Goal: Communication & Community: Share content

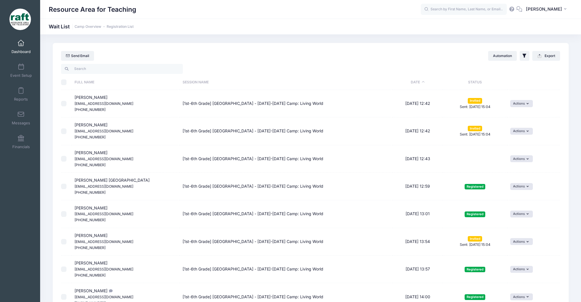
select select "50"
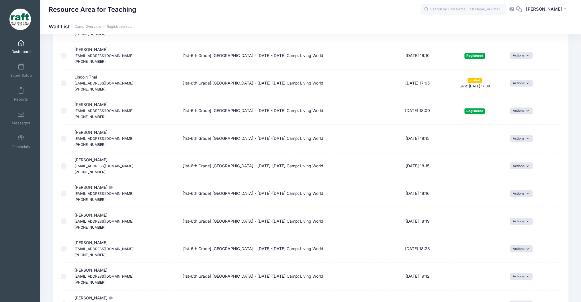
scroll to position [532, 0]
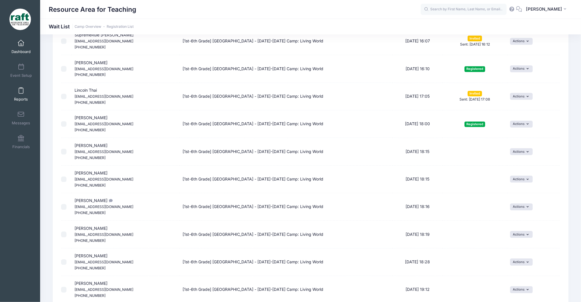
click at [14, 101] on span "Reports" at bounding box center [21, 99] width 14 height 5
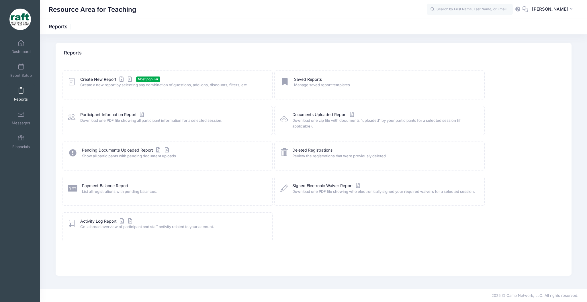
click at [107, 83] on span "Create a new report by selecting any combination of questions, add-ons, discoun…" at bounding box center [172, 85] width 185 height 6
click at [107, 79] on link "Create New Report" at bounding box center [106, 80] width 53 height 6
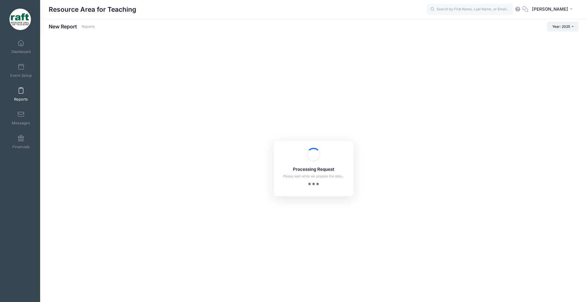
checkbox input "true"
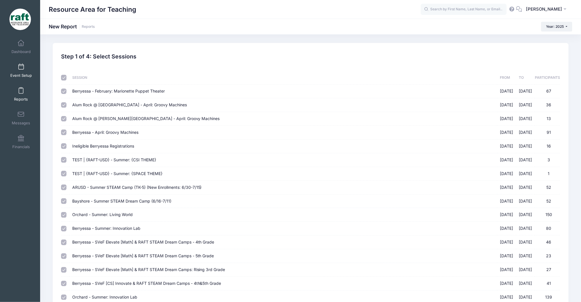
click at [21, 69] on span at bounding box center [21, 67] width 0 height 6
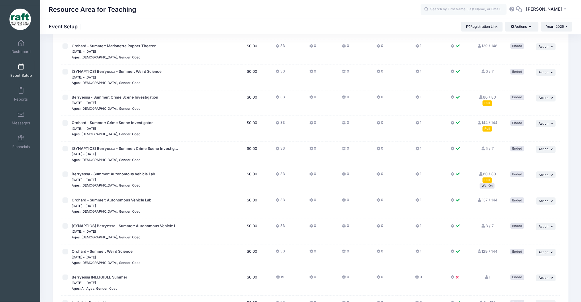
scroll to position [646, 0]
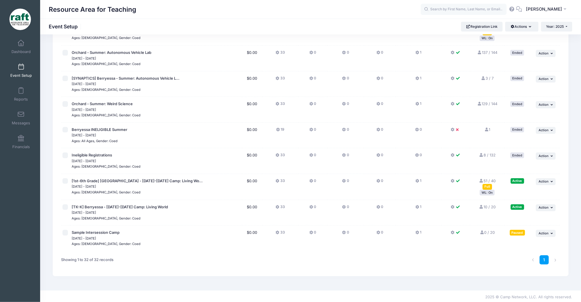
click at [483, 193] on div "WL: On" at bounding box center [487, 192] width 15 height 5
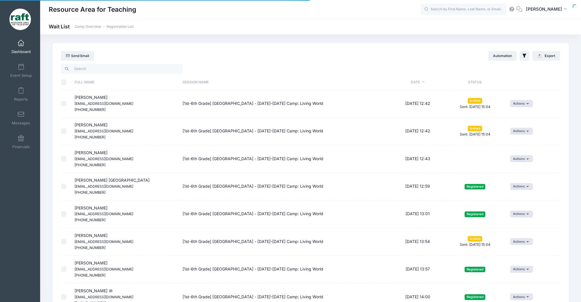
select select "50"
click at [529, 101] on button "Actions" at bounding box center [521, 103] width 23 height 7
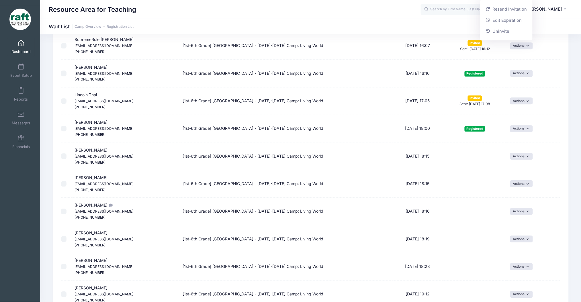
scroll to position [535, 0]
